Goal: Entertainment & Leisure: Browse casually

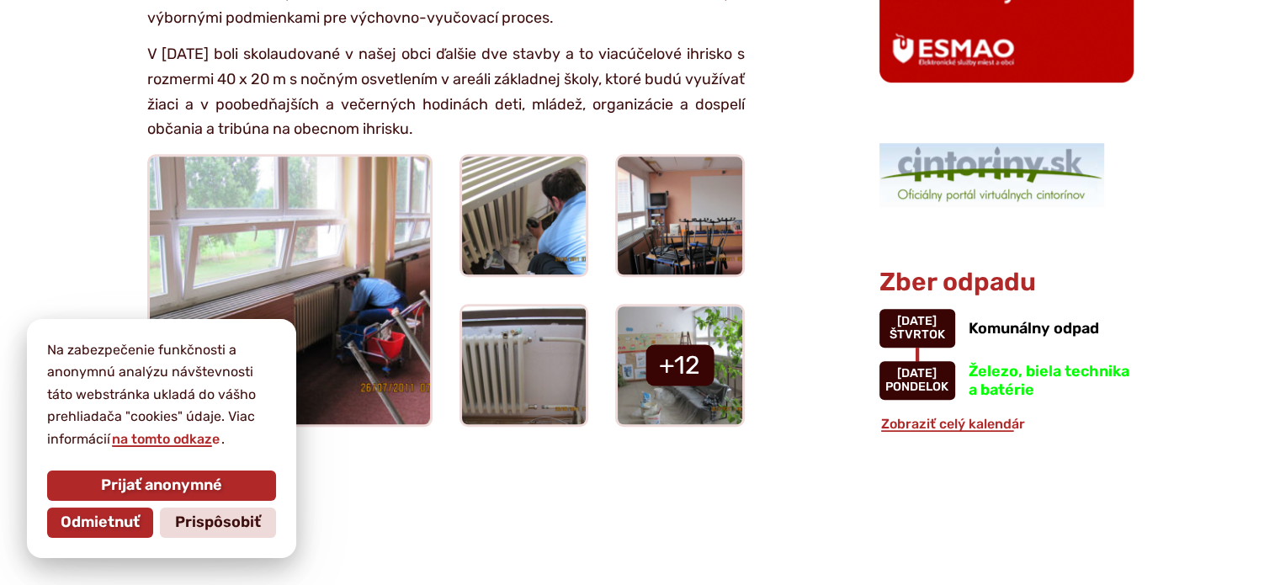
scroll to position [1347, 0]
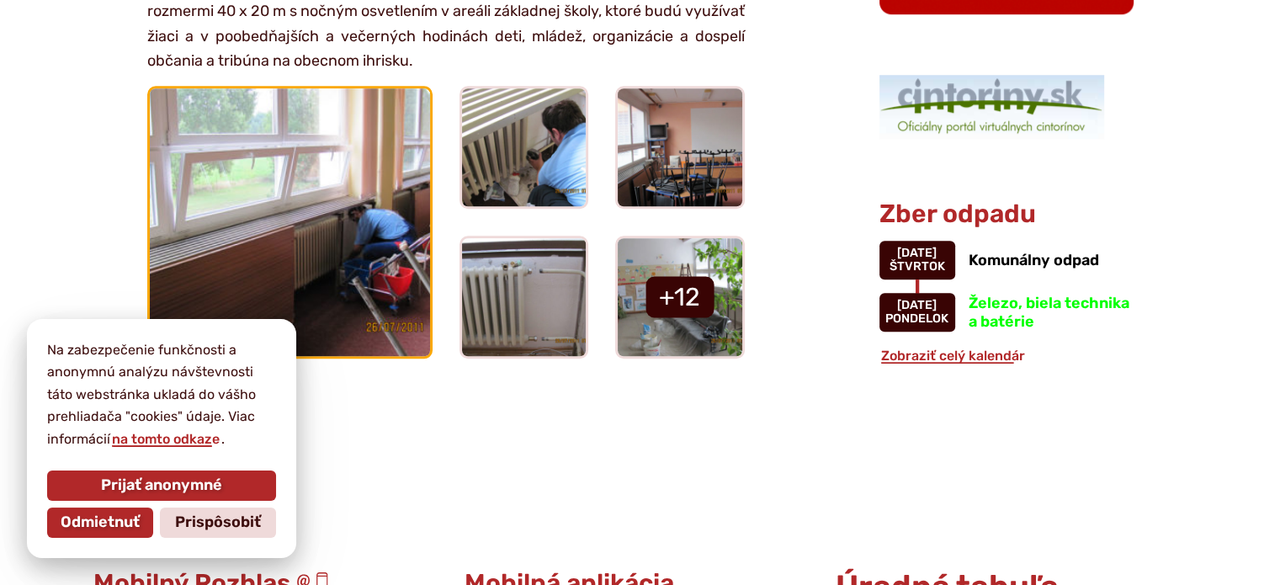
click at [374, 120] on img at bounding box center [290, 221] width 308 height 293
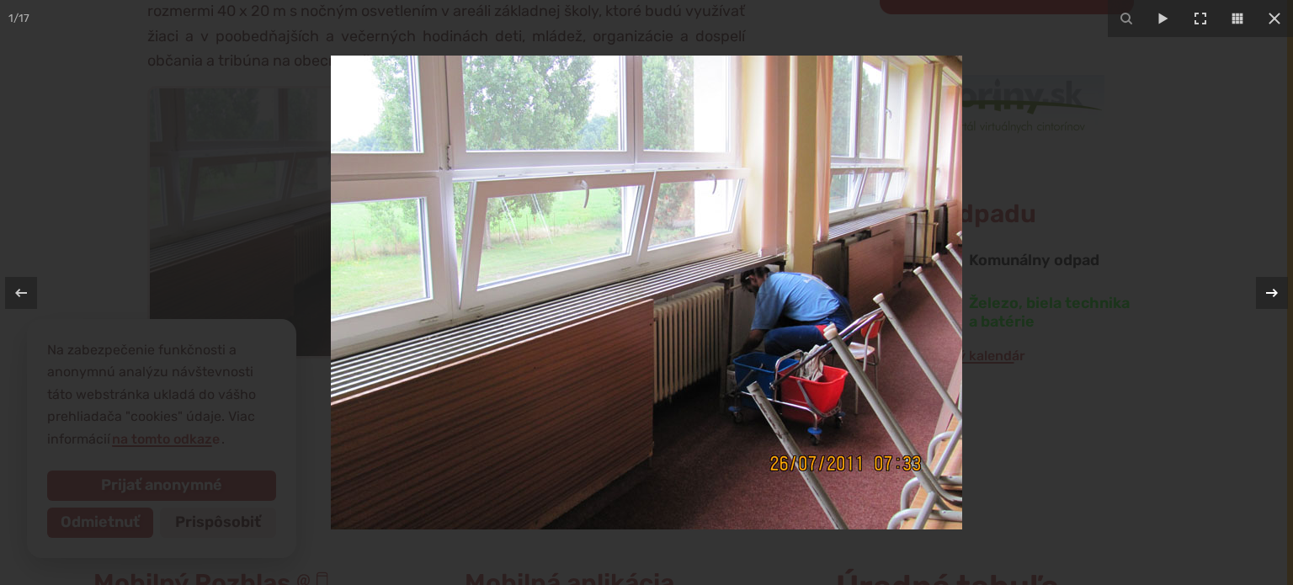
click at [1258, 292] on div at bounding box center [1272, 293] width 32 height 32
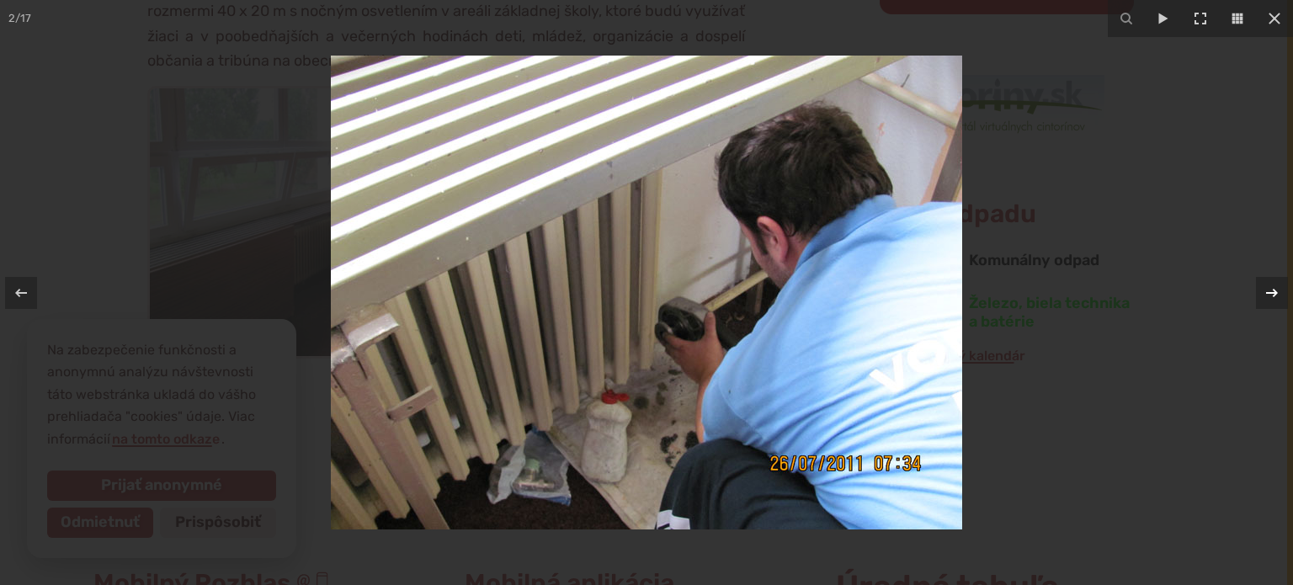
click at [1258, 292] on div at bounding box center [1272, 293] width 32 height 32
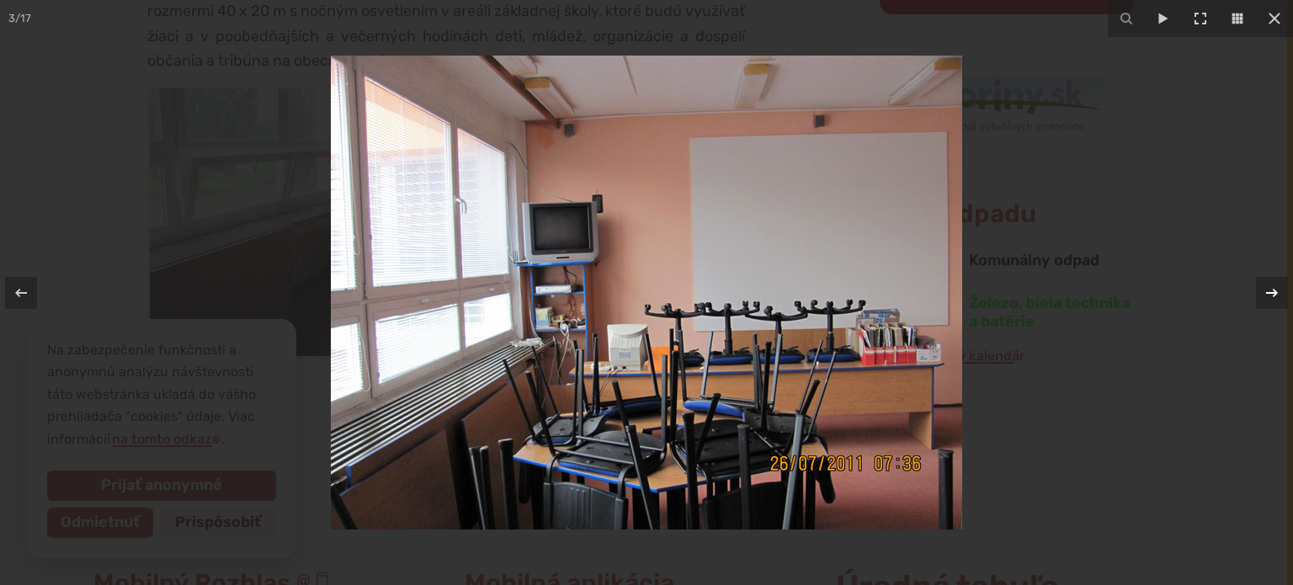
click at [1258, 292] on div at bounding box center [1272, 293] width 32 height 32
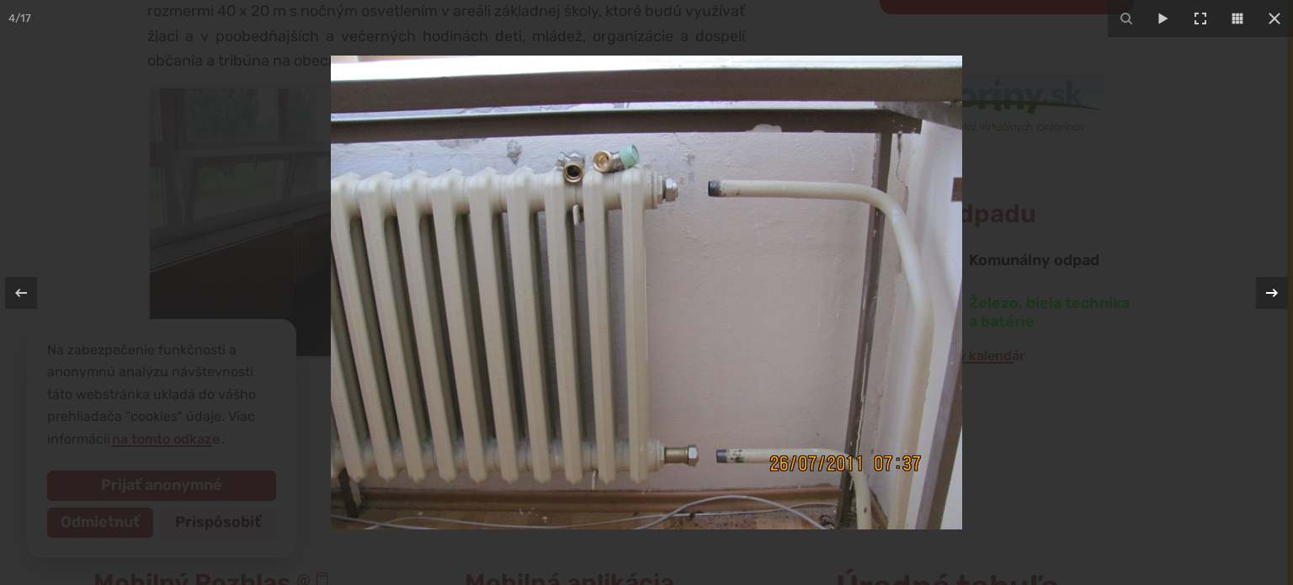
click at [1258, 292] on div at bounding box center [1272, 293] width 32 height 32
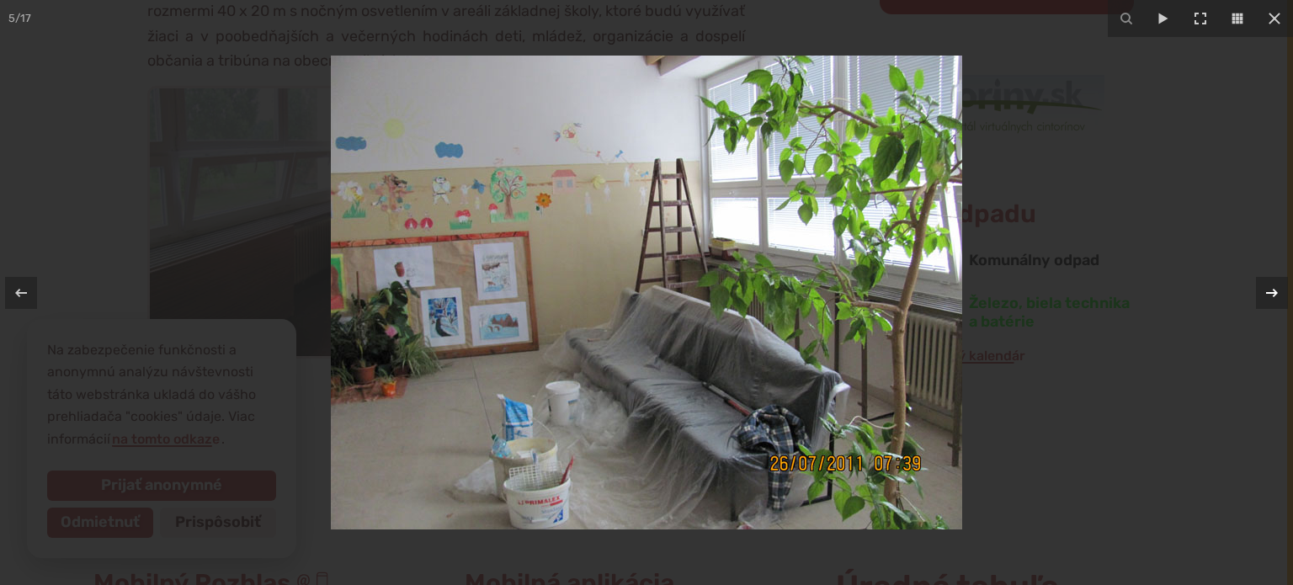
click at [1258, 292] on div at bounding box center [1272, 293] width 32 height 32
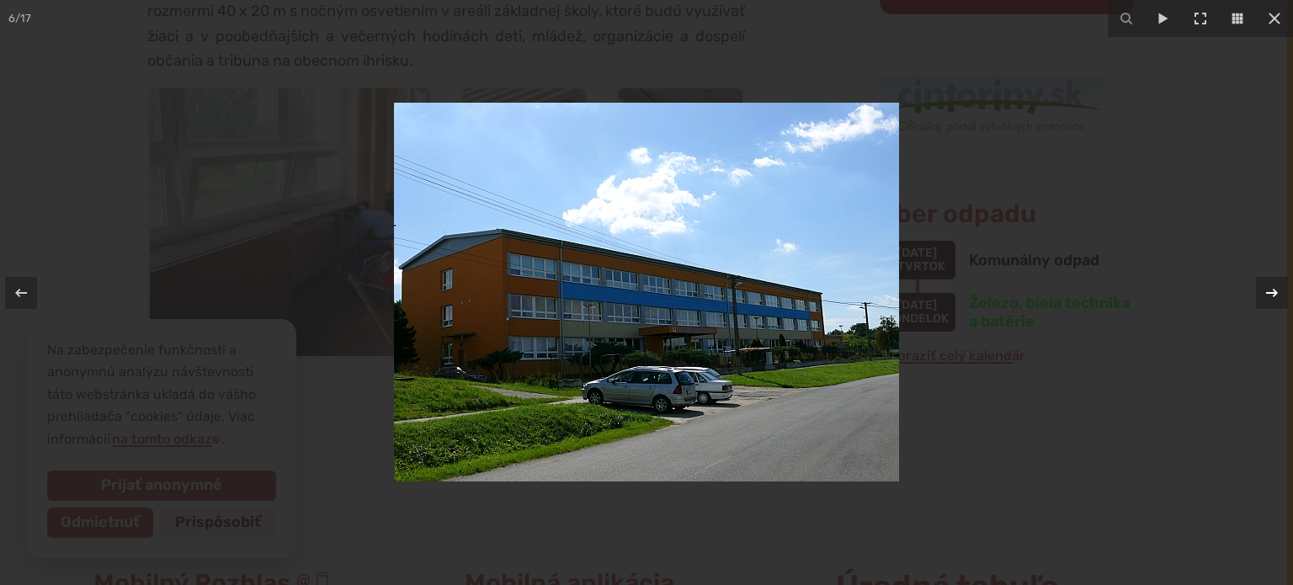
click at [1258, 292] on div at bounding box center [1272, 293] width 32 height 32
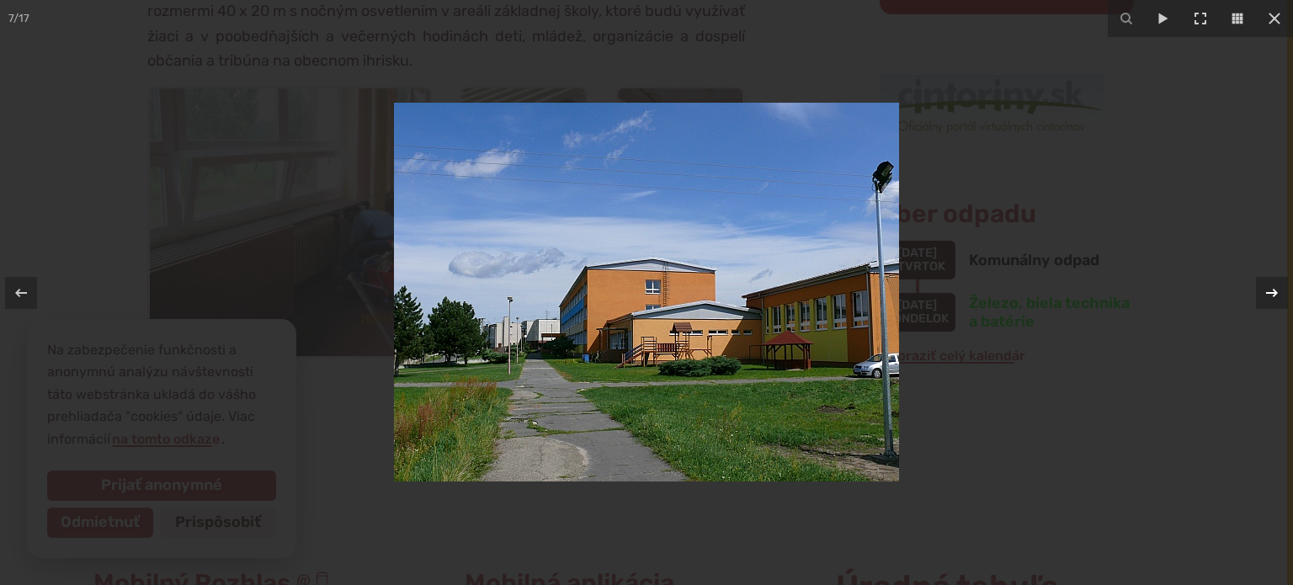
click at [1258, 292] on div at bounding box center [1272, 293] width 32 height 32
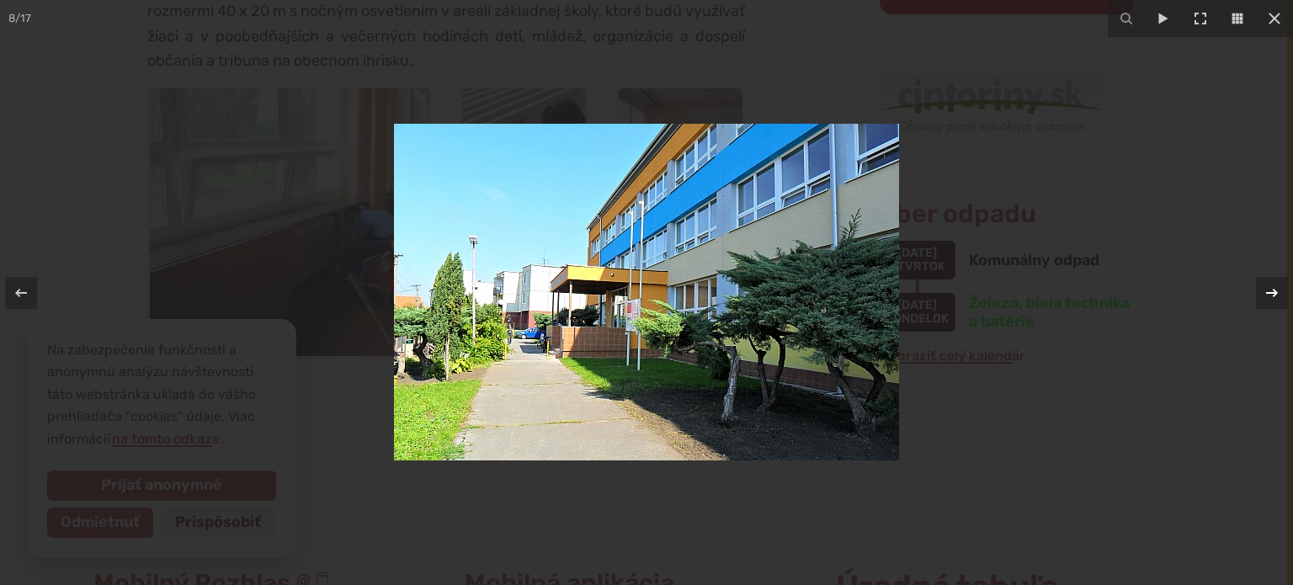
click at [1258, 292] on div at bounding box center [1272, 293] width 32 height 32
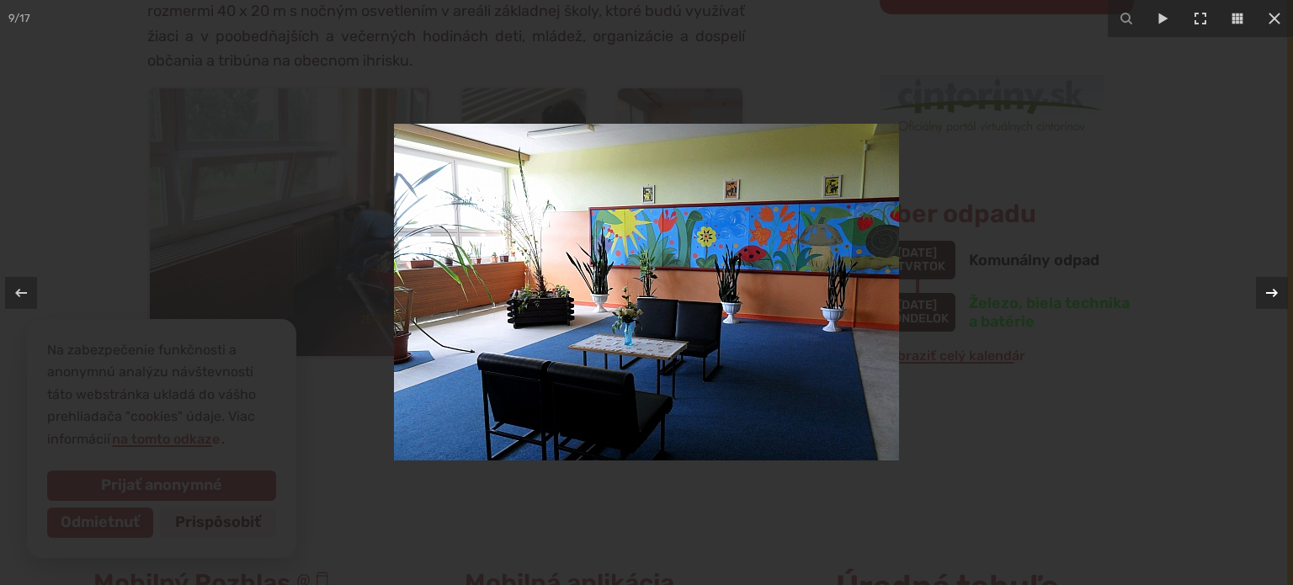
click at [1258, 292] on div at bounding box center [1272, 293] width 32 height 32
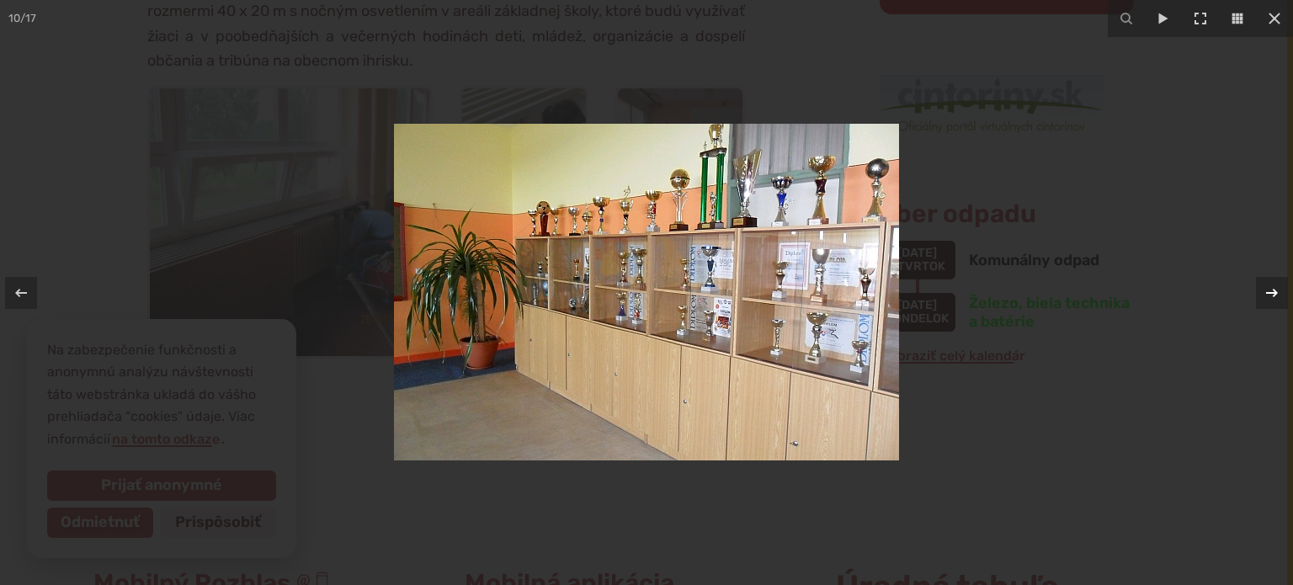
click at [1258, 292] on div at bounding box center [1272, 293] width 32 height 32
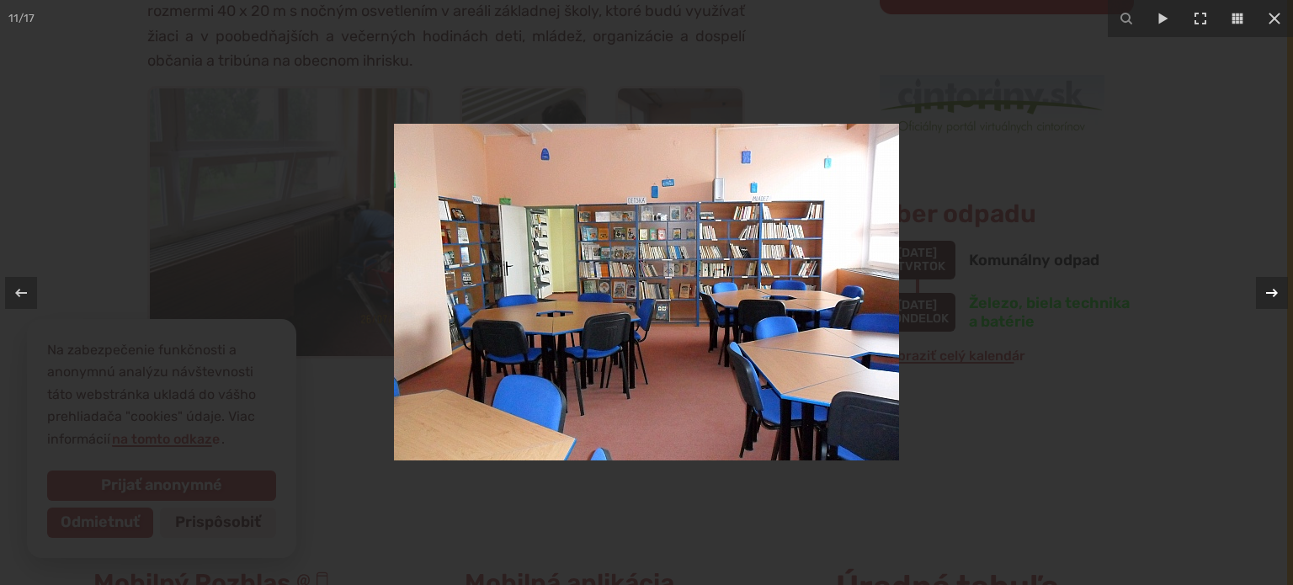
click at [1258, 292] on div at bounding box center [1272, 293] width 32 height 32
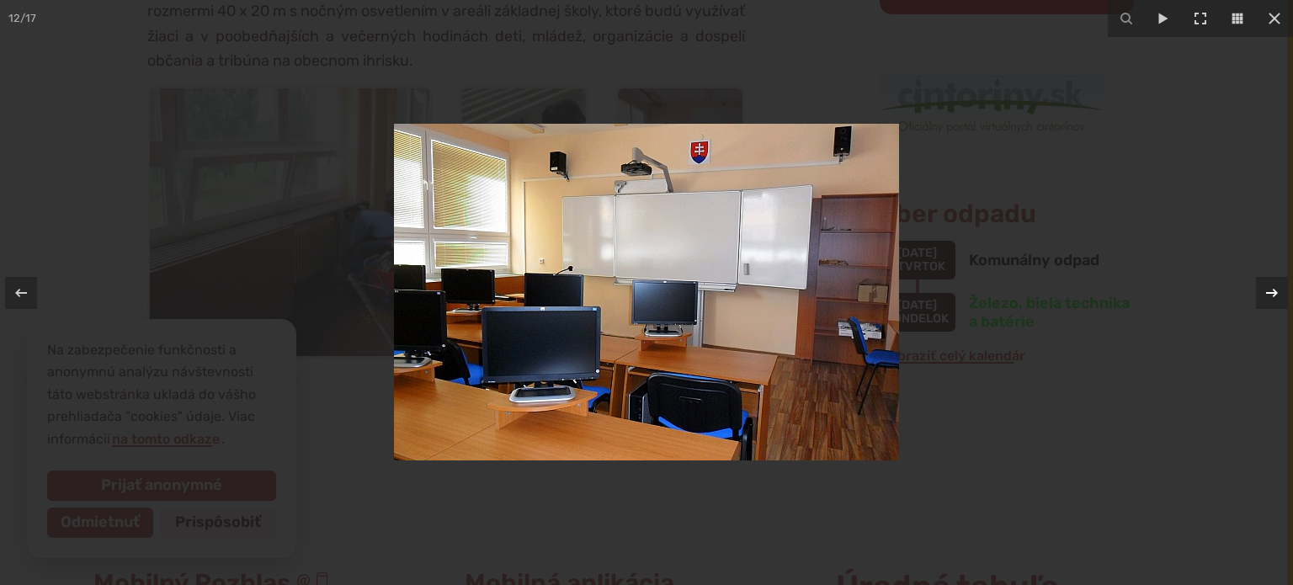
click at [1258, 292] on div at bounding box center [1272, 293] width 32 height 32
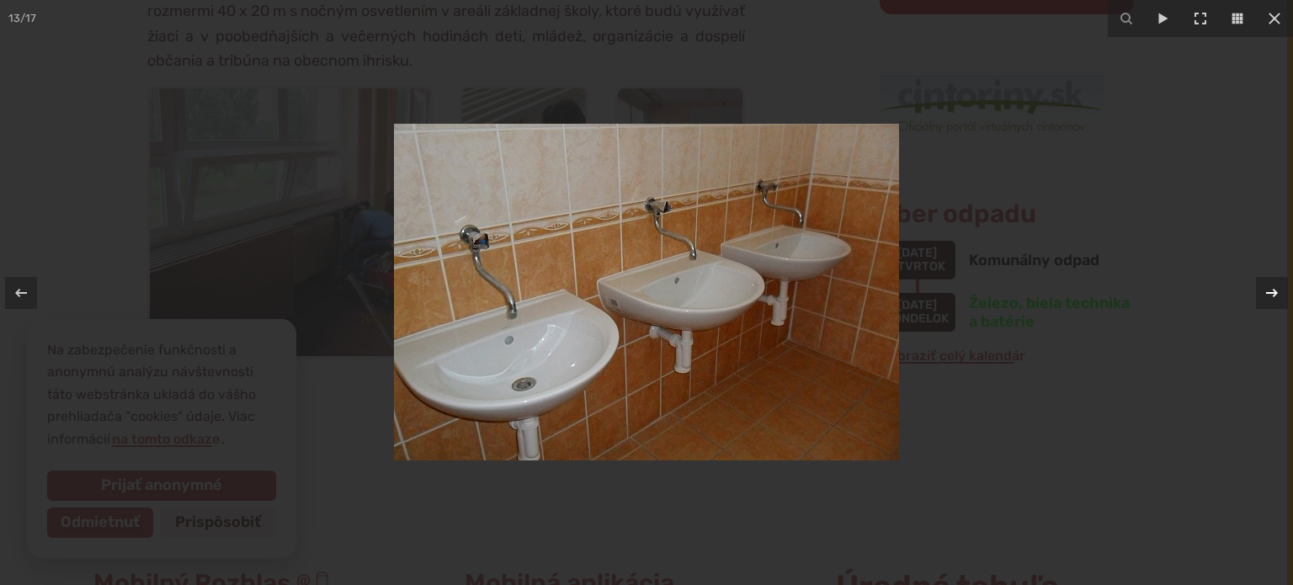
click at [1258, 292] on div at bounding box center [1272, 293] width 32 height 32
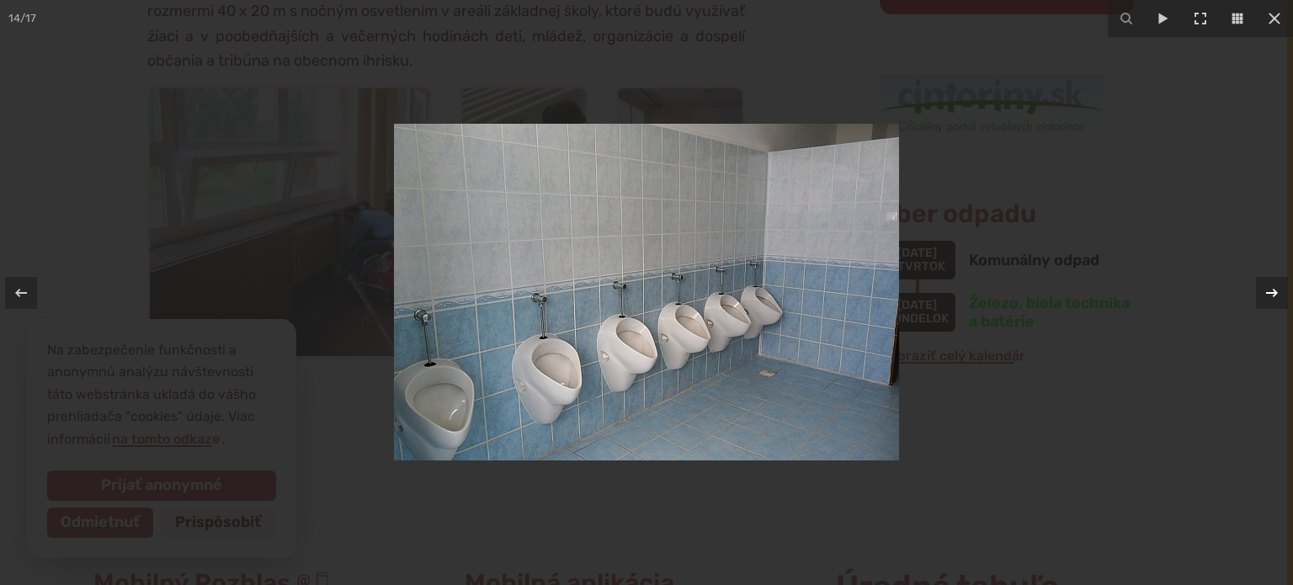
click at [1258, 292] on div at bounding box center [1272, 293] width 32 height 32
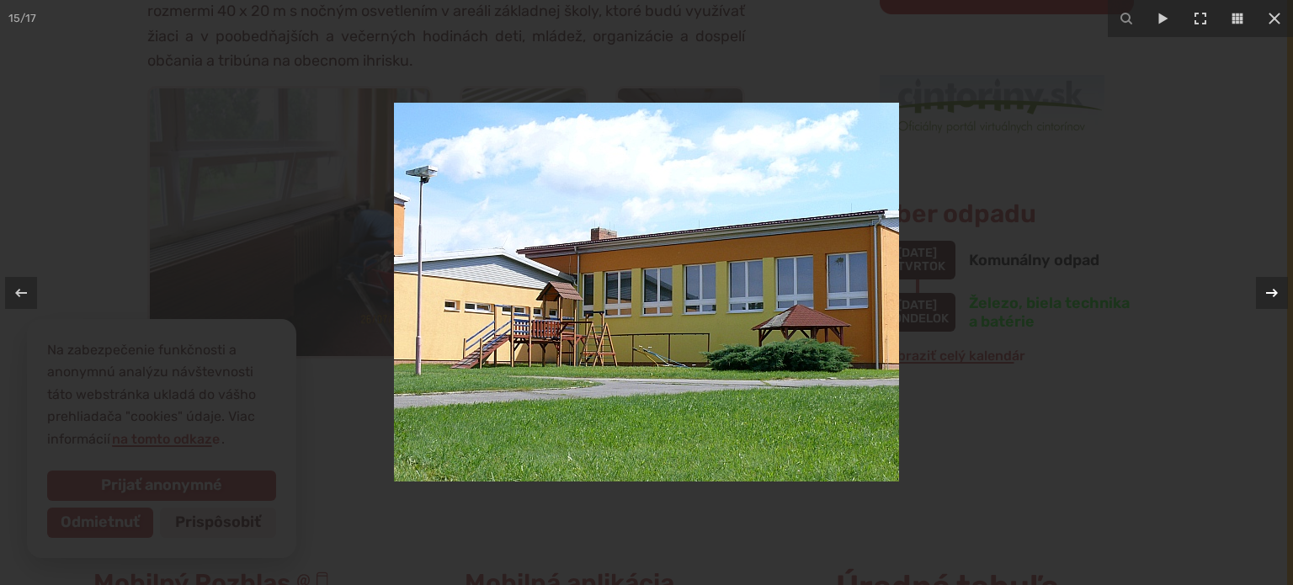
click at [1258, 292] on div at bounding box center [1272, 293] width 32 height 32
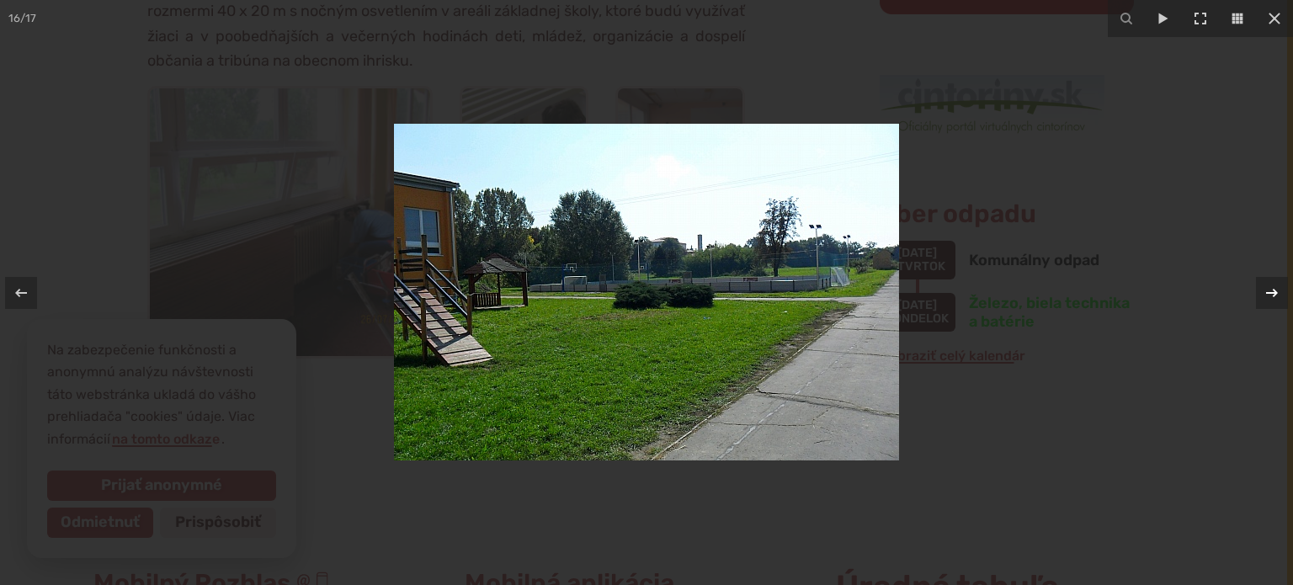
click at [1258, 292] on div at bounding box center [1272, 293] width 32 height 32
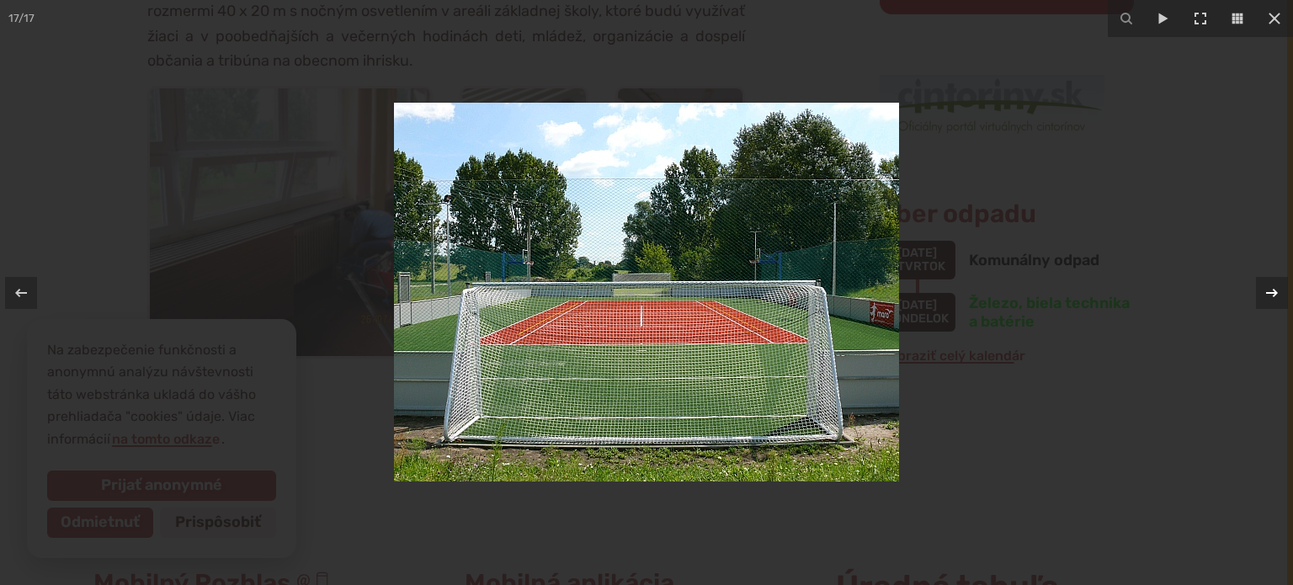
click at [1258, 292] on div at bounding box center [1272, 293] width 32 height 32
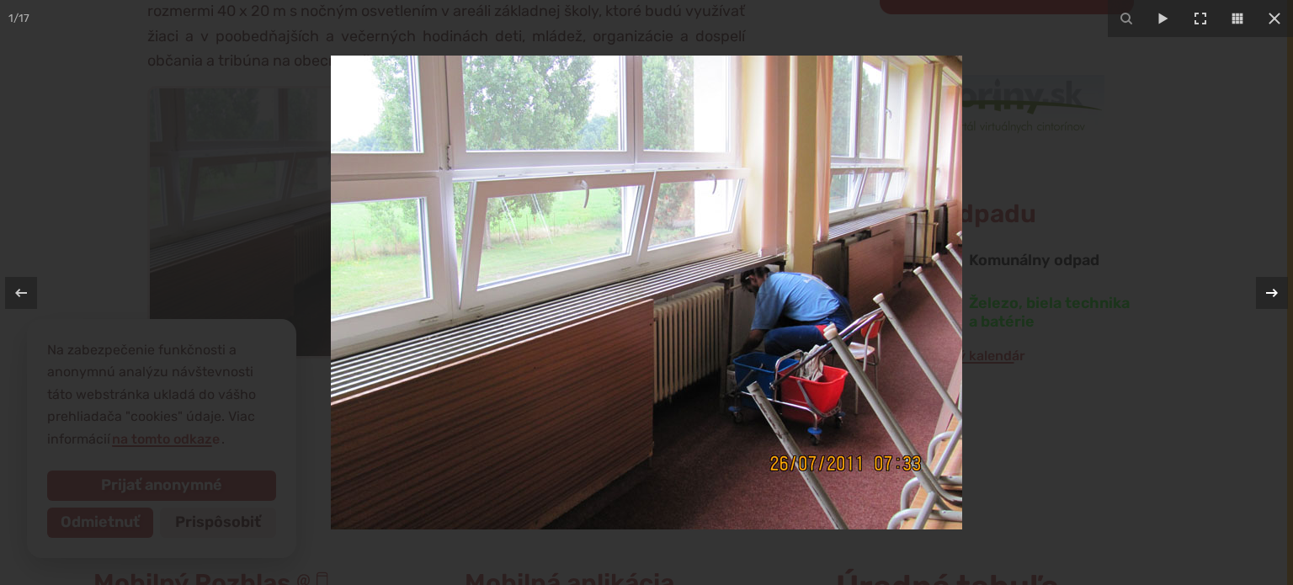
click at [1258, 292] on div at bounding box center [1272, 293] width 32 height 32
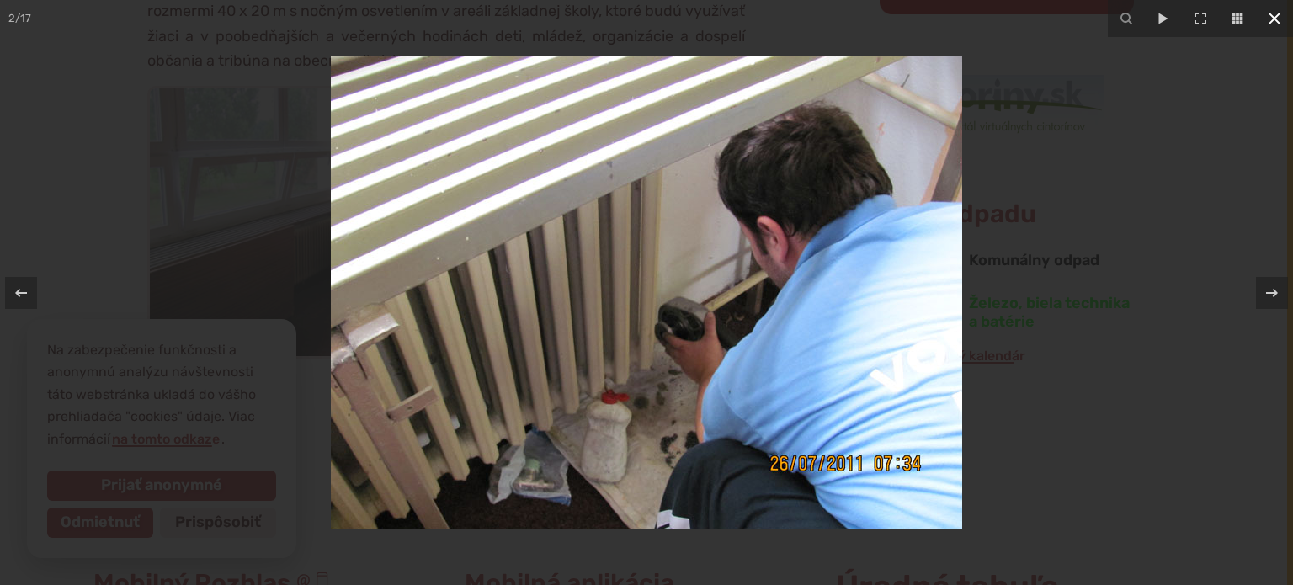
drag, startPoint x: 1273, startPoint y: 11, endPoint x: 1268, endPoint y: 1, distance: 11.3
click at [1273, 10] on icon at bounding box center [1274, 18] width 20 height 20
